Goal: Task Accomplishment & Management: Use online tool/utility

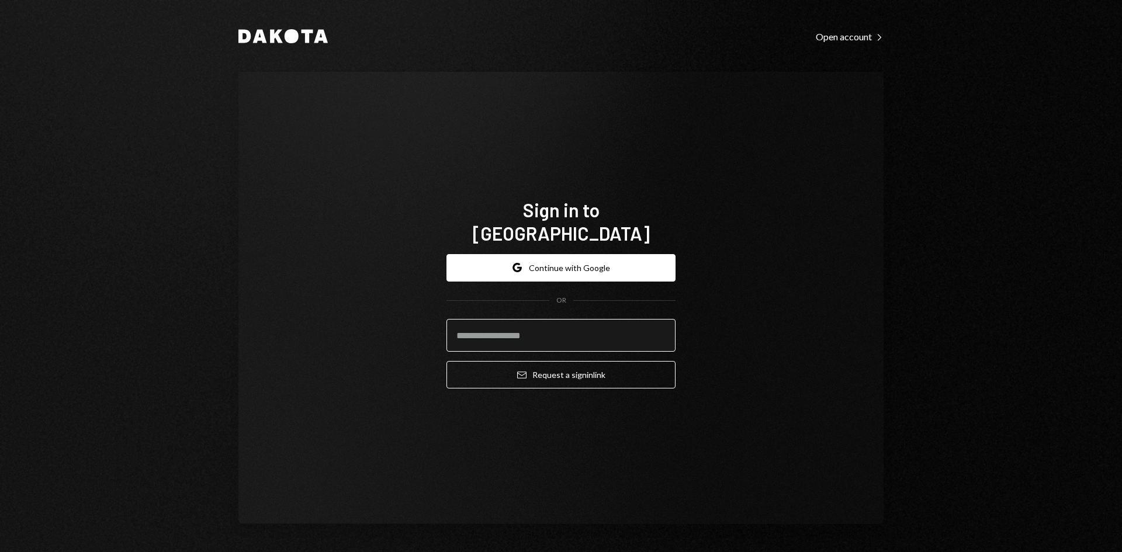
click at [611, 321] on input "email" at bounding box center [560, 335] width 229 height 33
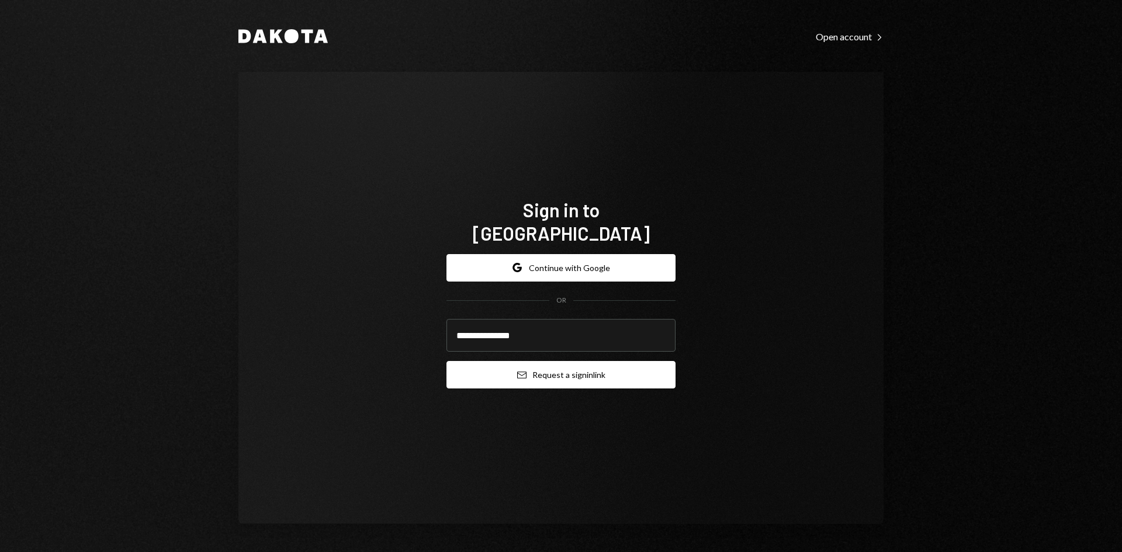
type input "**********"
click at [592, 361] on button "Email Request a sign in link" at bounding box center [560, 374] width 229 height 27
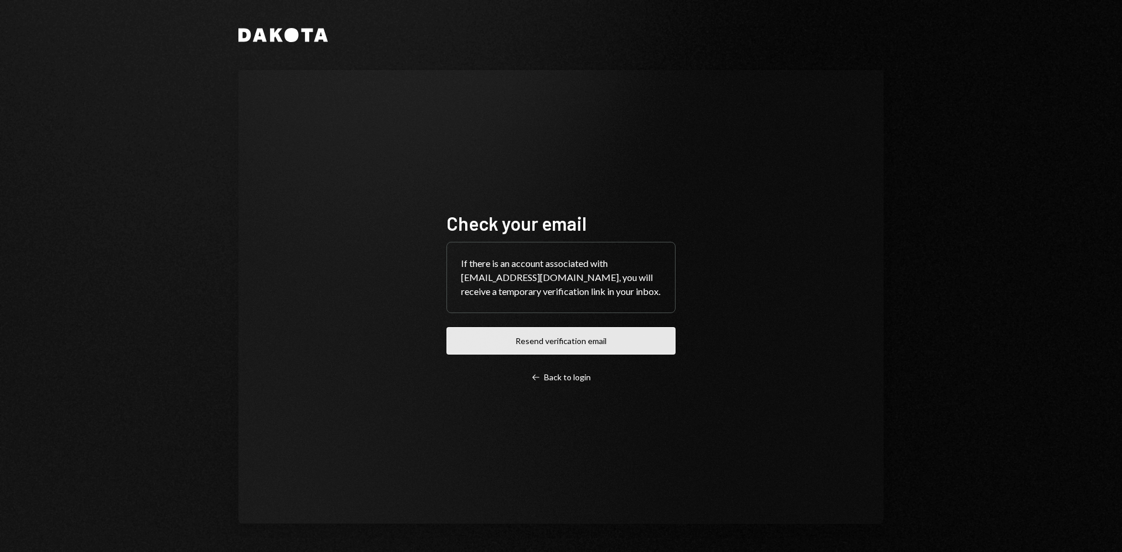
click at [623, 348] on button "Resend verification email" at bounding box center [560, 340] width 229 height 27
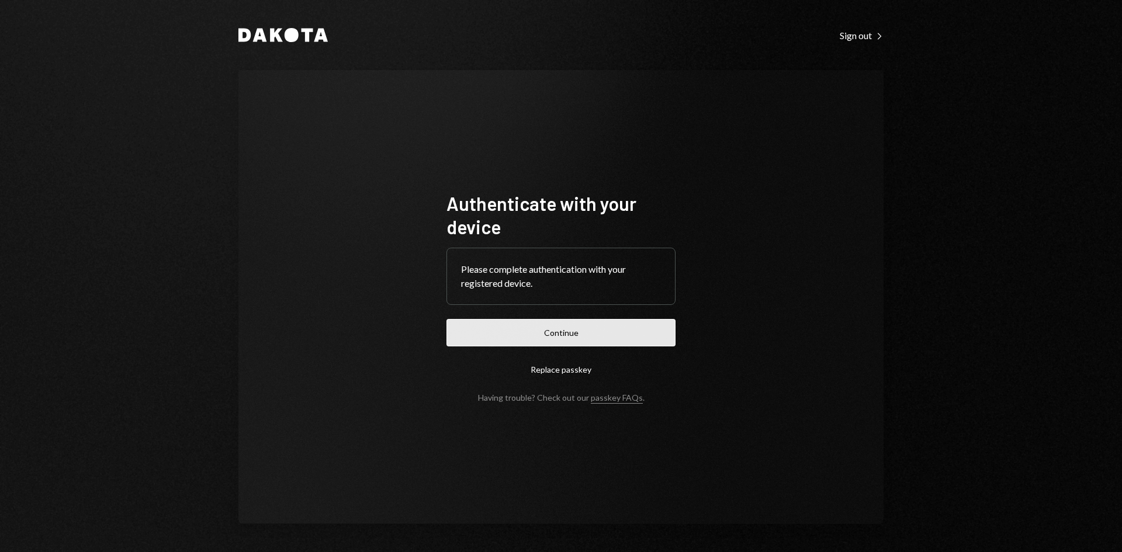
click at [598, 325] on button "Continue" at bounding box center [560, 332] width 229 height 27
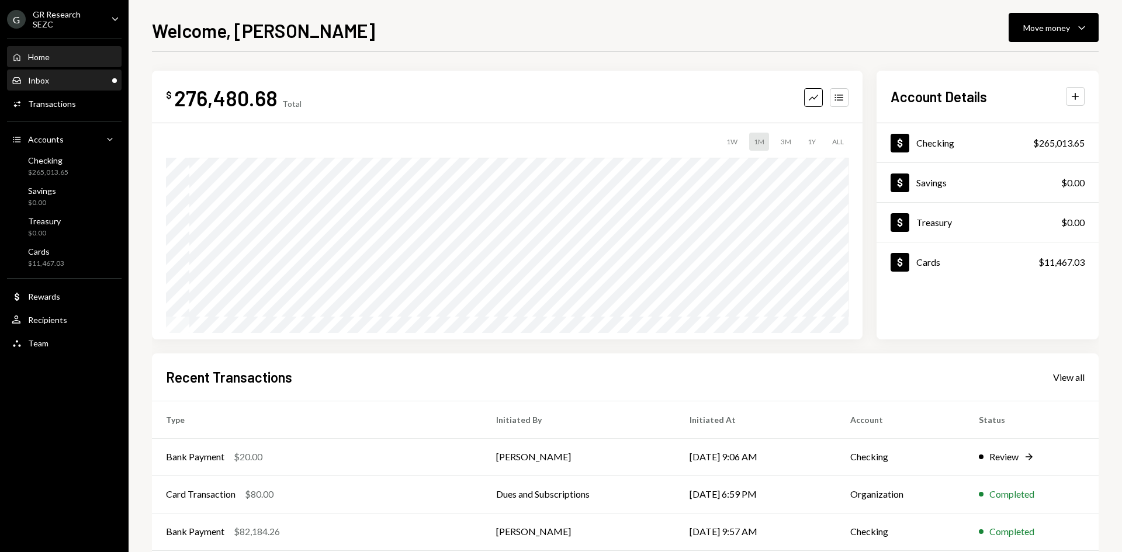
click at [53, 81] on div "Inbox Inbox" at bounding box center [64, 80] width 105 height 11
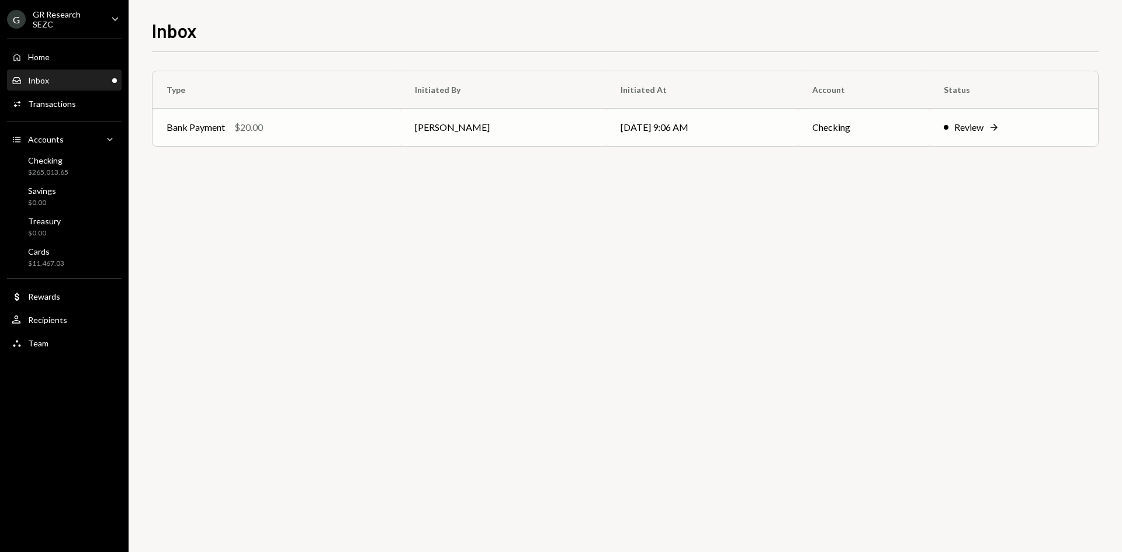
click at [318, 136] on td "Bank Payment $20.00" at bounding box center [277, 127] width 248 height 37
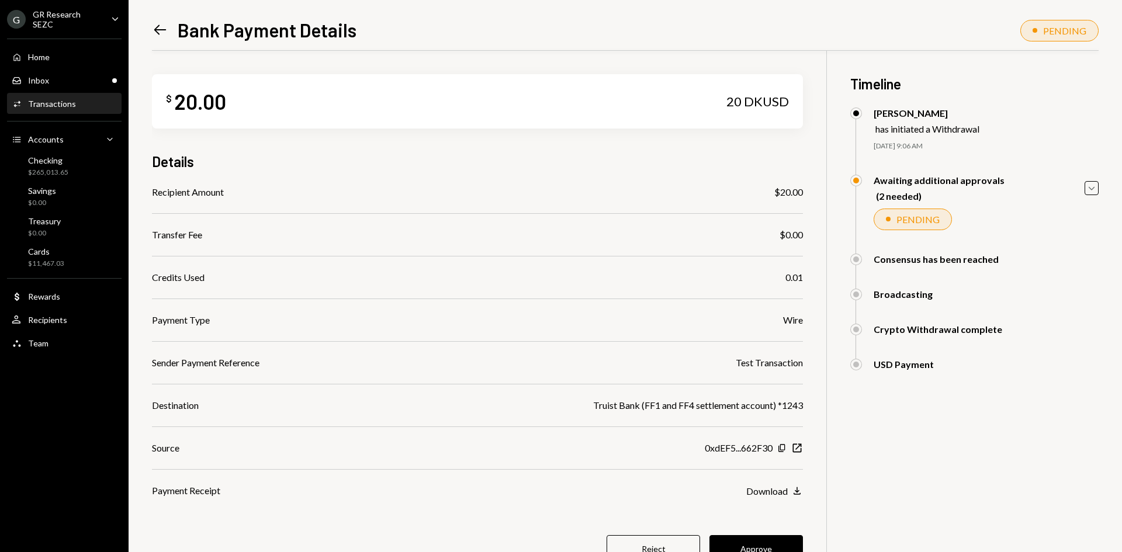
scroll to position [51, 0]
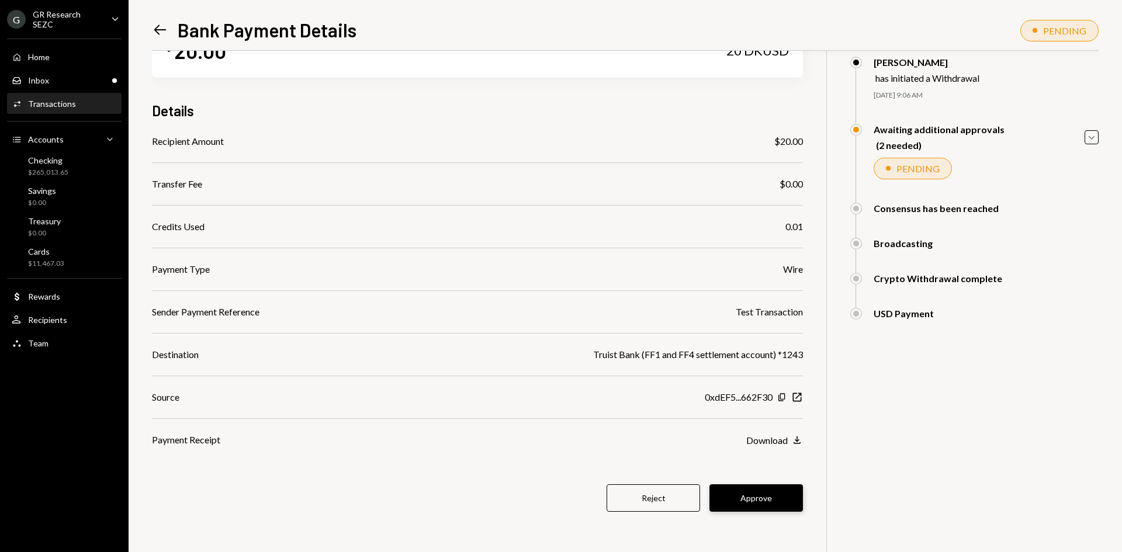
click at [774, 500] on button "Approve" at bounding box center [755, 497] width 93 height 27
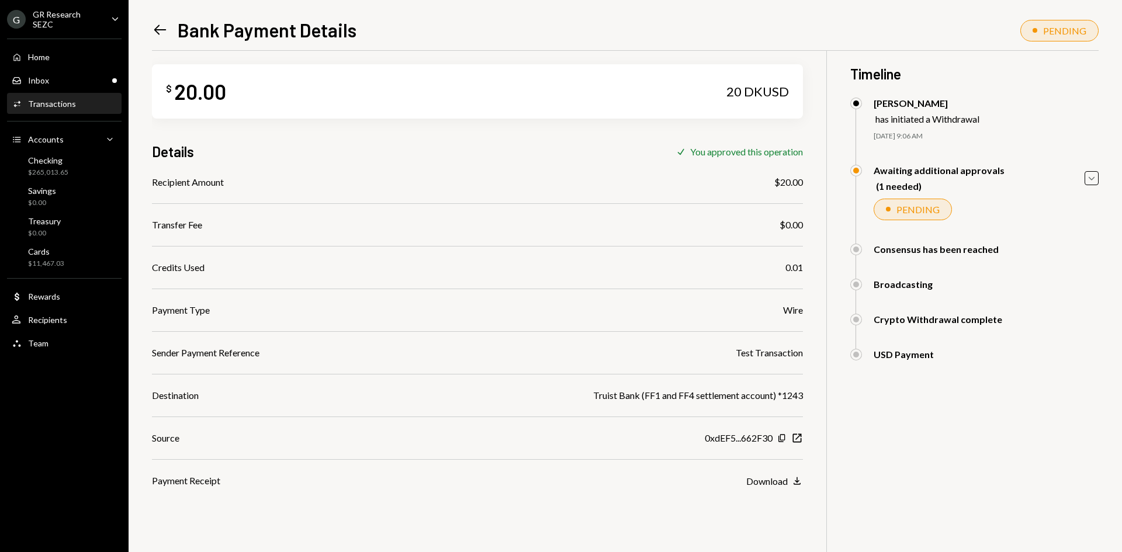
scroll to position [0, 0]
